Goal: Transaction & Acquisition: Purchase product/service

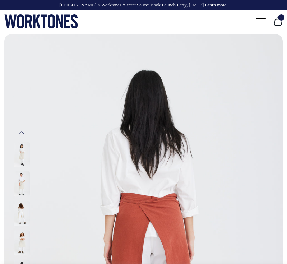
select select "Rust"
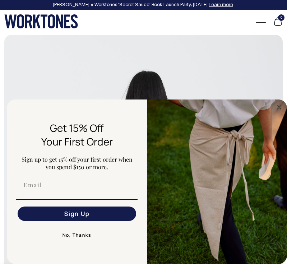
click at [229, 63] on img at bounding box center [143, 243] width 278 height 417
click at [49, 82] on img at bounding box center [143, 243] width 278 height 417
click at [279, 108] on circle "Close dialog" at bounding box center [279, 107] width 8 height 8
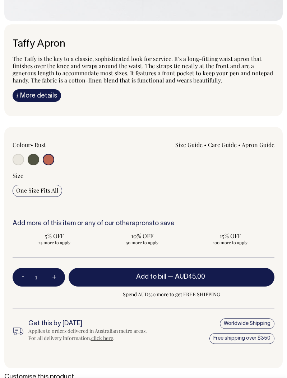
scroll to position [430, 0]
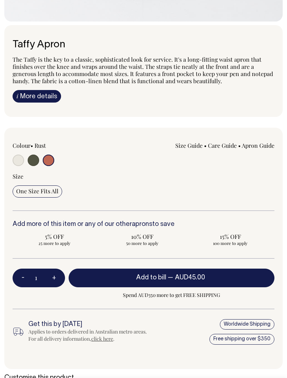
click at [48, 159] on input "radio" at bounding box center [48, 160] width 11 height 11
click at [50, 162] on input "radio" at bounding box center [48, 160] width 11 height 11
click at [48, 189] on span "One Size Fits All" at bounding box center [37, 191] width 42 height 7
click at [48, 189] on input "One Size Fits All" at bounding box center [38, 192] width 50 height 12
click at [48, 264] on button "+" at bounding box center [54, 278] width 22 height 25
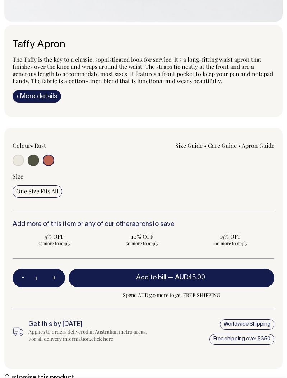
type input "2"
click at [53, 264] on button "+" at bounding box center [54, 278] width 22 height 25
type input "3"
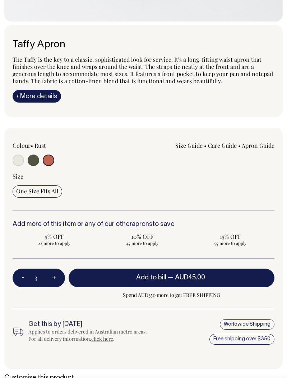
click at [53, 264] on button "+" at bounding box center [54, 278] width 22 height 25
type input "4"
click at [53, 264] on button "+" at bounding box center [54, 278] width 22 height 25
type input "5"
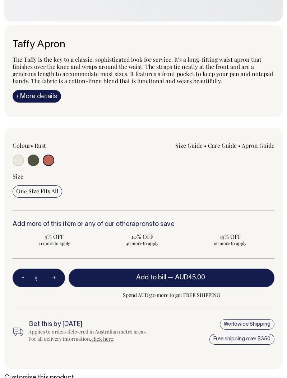
type input "5"
click at [53, 264] on button "+" at bounding box center [54, 278] width 22 height 25
type input "6"
click at [53, 264] on button "+" at bounding box center [54, 278] width 22 height 25
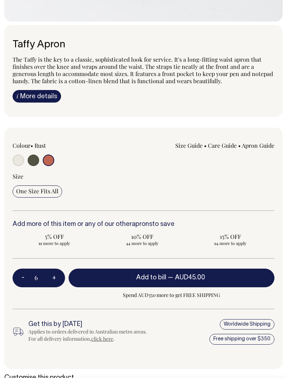
type input "7"
click at [53, 264] on button "+" at bounding box center [54, 278] width 22 height 25
type input "8"
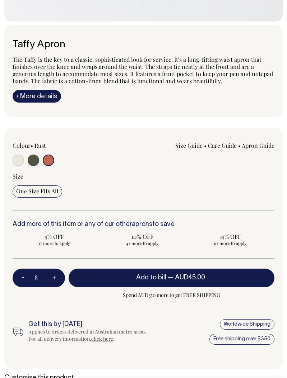
click at [53, 264] on button "+" at bounding box center [54, 278] width 22 height 25
type input "9"
click at [53, 264] on button "+" at bounding box center [54, 278] width 22 height 25
type input "10"
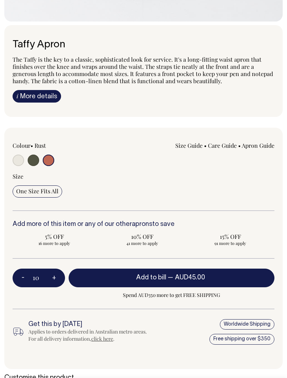
type input "10"
click at [53, 264] on button "+" at bounding box center [54, 278] width 22 height 25
type input "11"
click at [53, 264] on button "+" at bounding box center [54, 278] width 22 height 25
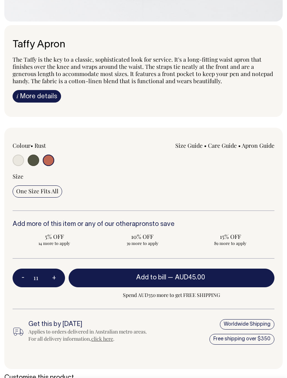
type input "12"
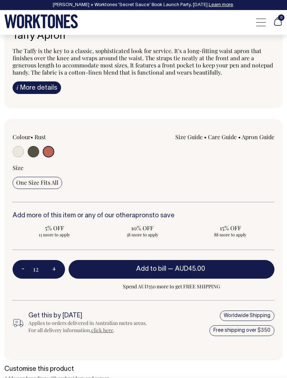
scroll to position [439, 0]
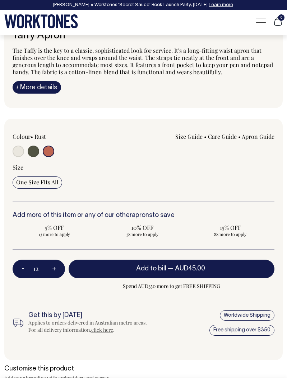
click at [141, 264] on button "Add to bill — AUD45.00" at bounding box center [172, 269] width 206 height 19
type input "1"
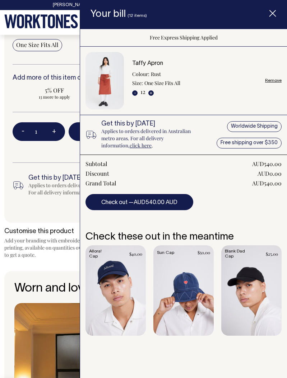
scroll to position [584, 0]
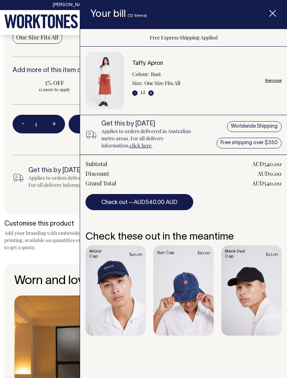
click at [176, 206] on button "Check out — AUD540.00 AUD" at bounding box center [139, 202] width 108 height 16
